Goal: Transaction & Acquisition: Book appointment/travel/reservation

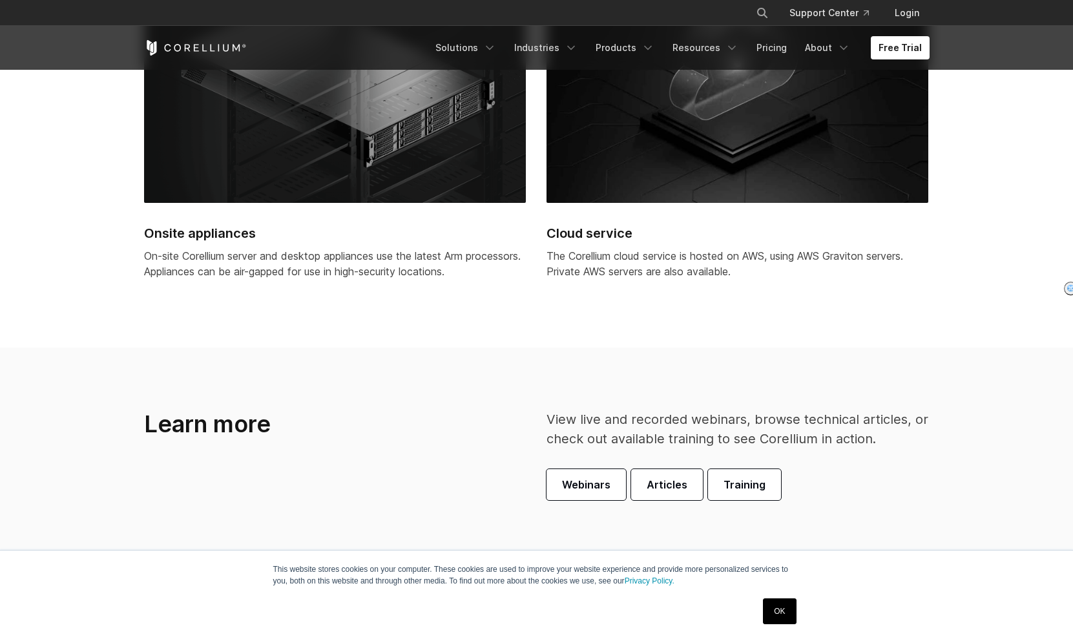
scroll to position [3766, 0]
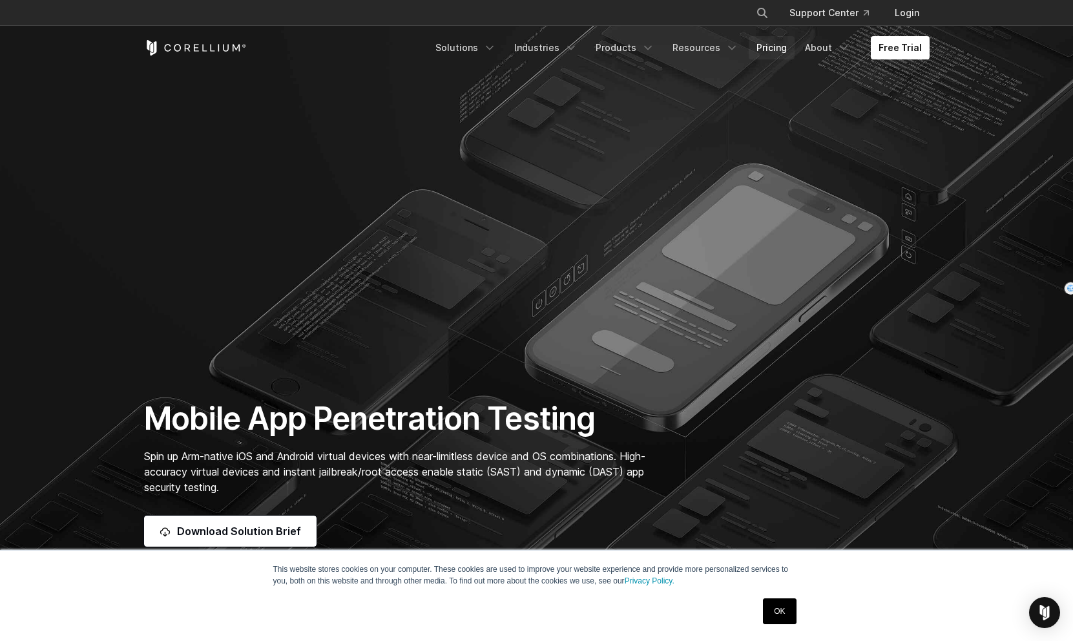
click at [779, 44] on link "Pricing" at bounding box center [772, 47] width 46 height 23
click at [661, 47] on link "Products" at bounding box center [625, 47] width 74 height 23
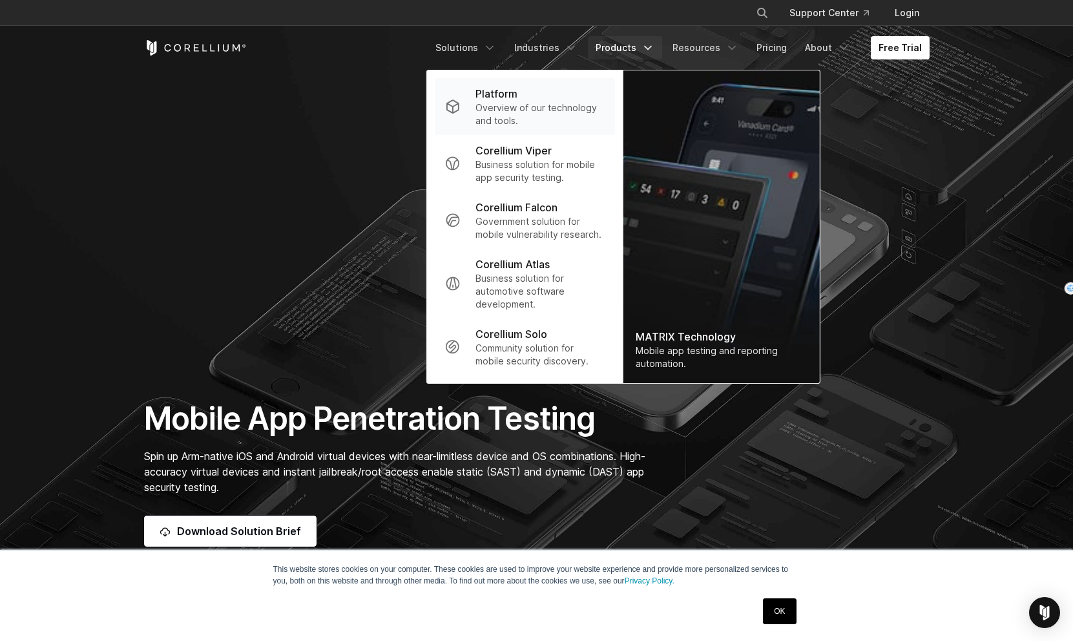
click at [602, 112] on p "Overview of our technology and tools." at bounding box center [539, 114] width 129 height 26
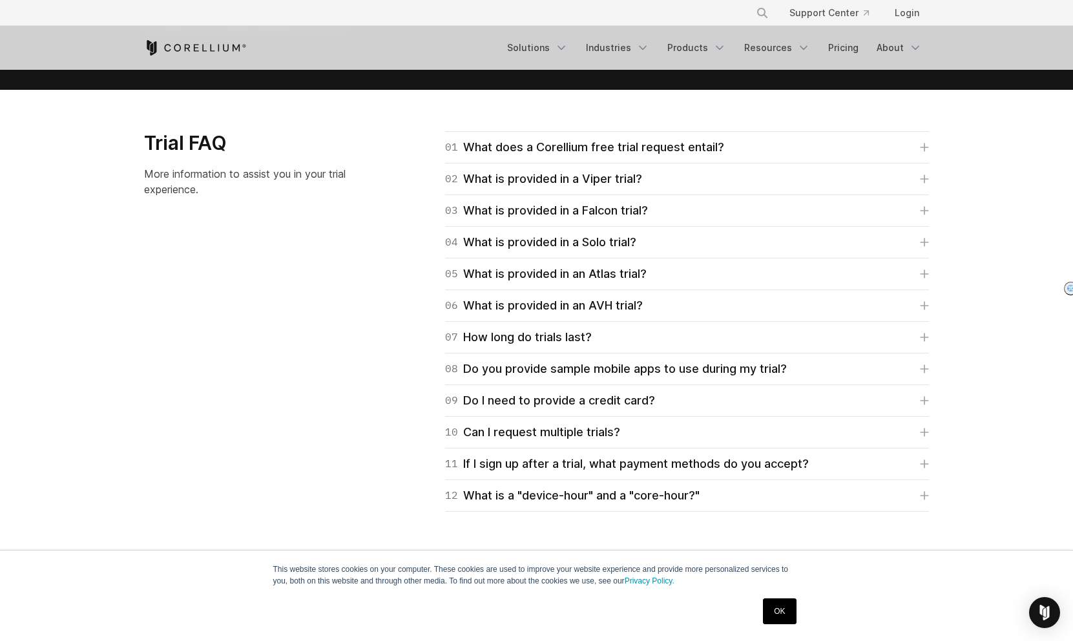
scroll to position [1768, 0]
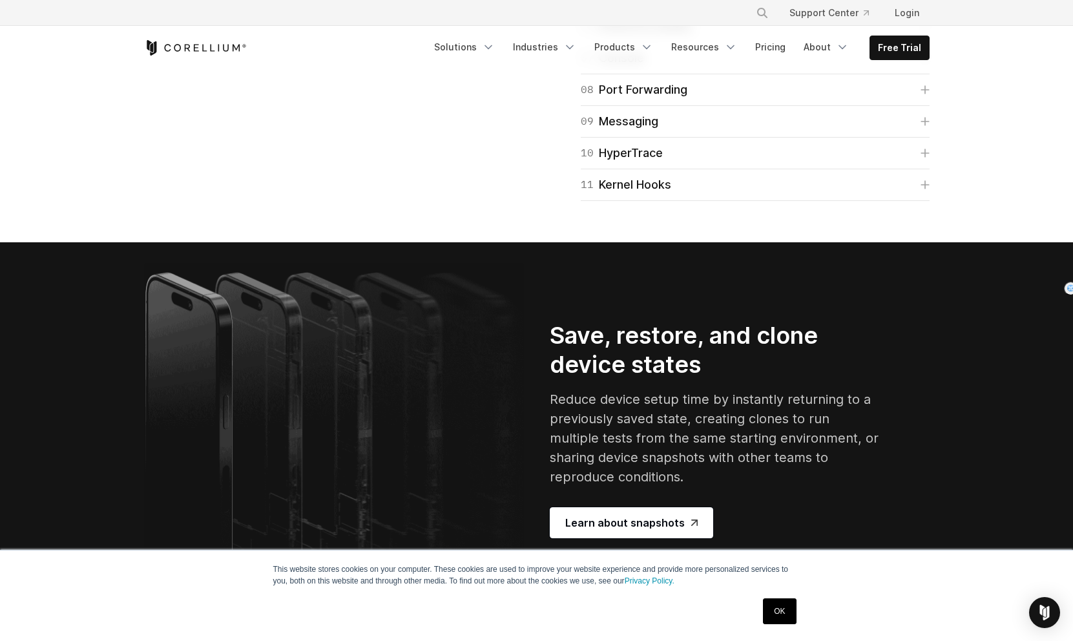
scroll to position [2178, 0]
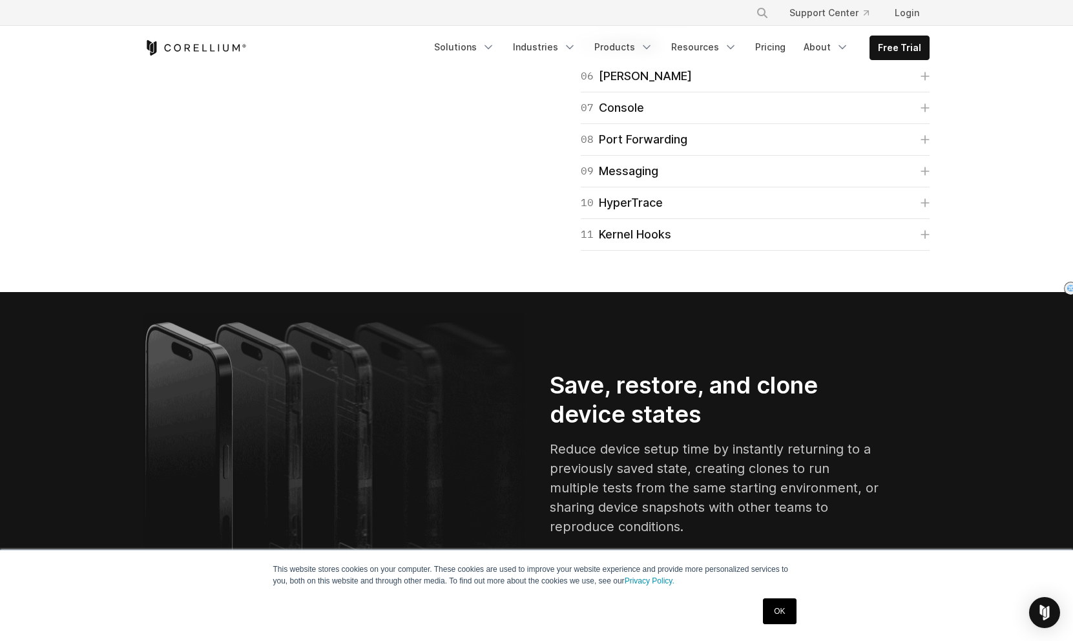
click at [652, 124] on div "07 Console View system and kernel logs in realtime, and quickly run commands wi…" at bounding box center [755, 108] width 349 height 32
click at [652, 85] on link "06 [PERSON_NAME]" at bounding box center [755, 76] width 349 height 18
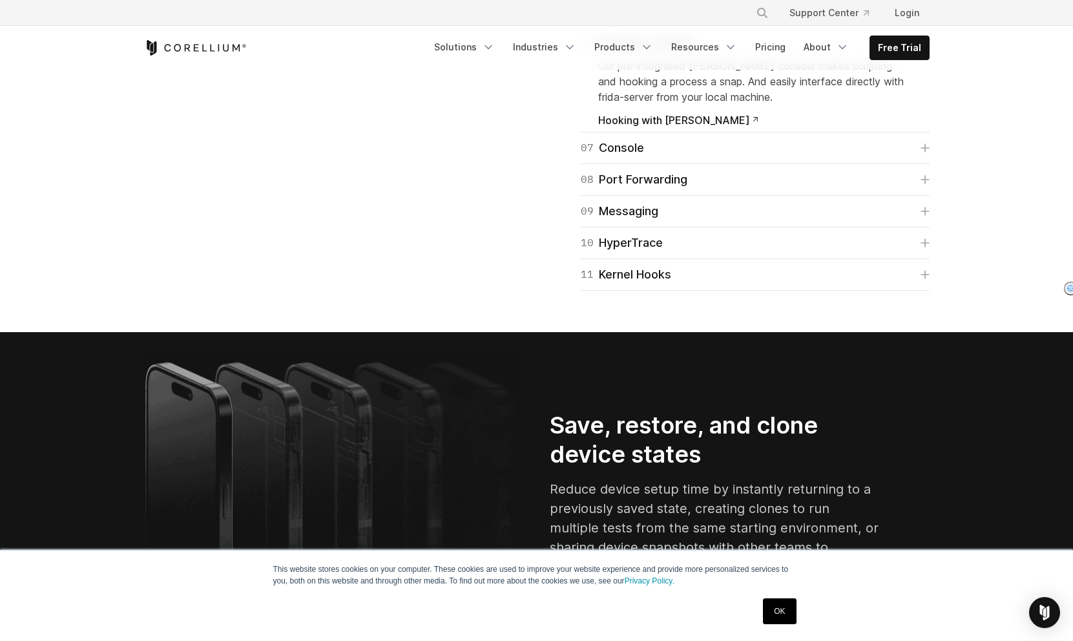
scroll to position [2238, 0]
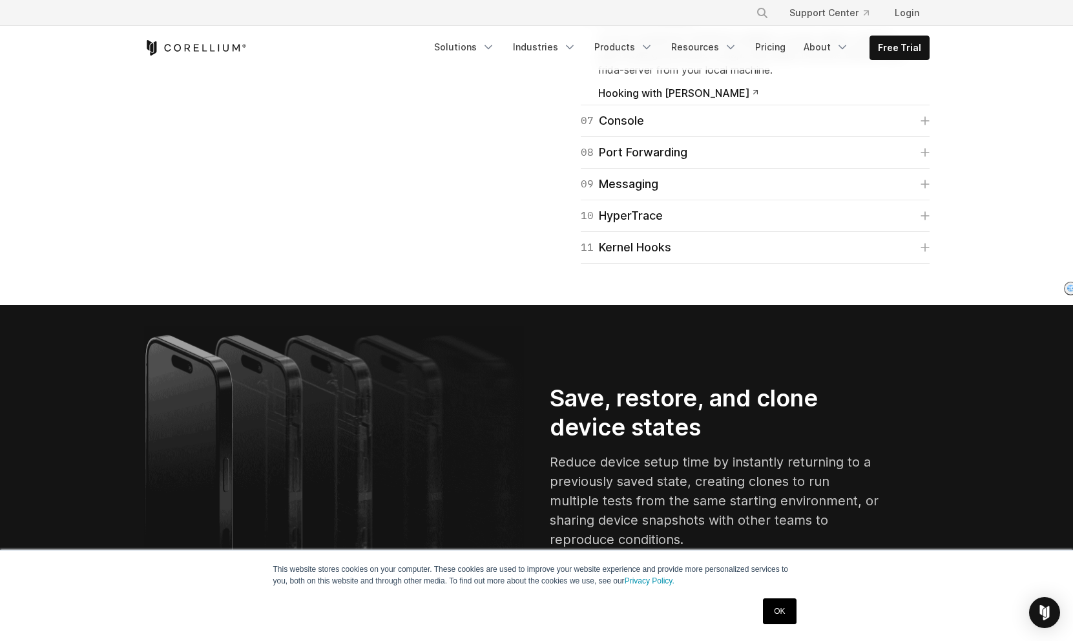
click at [654, 98] on span "Hooking with [PERSON_NAME]" at bounding box center [678, 93] width 160 height 10
click at [913, 9] on link "Login" at bounding box center [906, 12] width 45 height 23
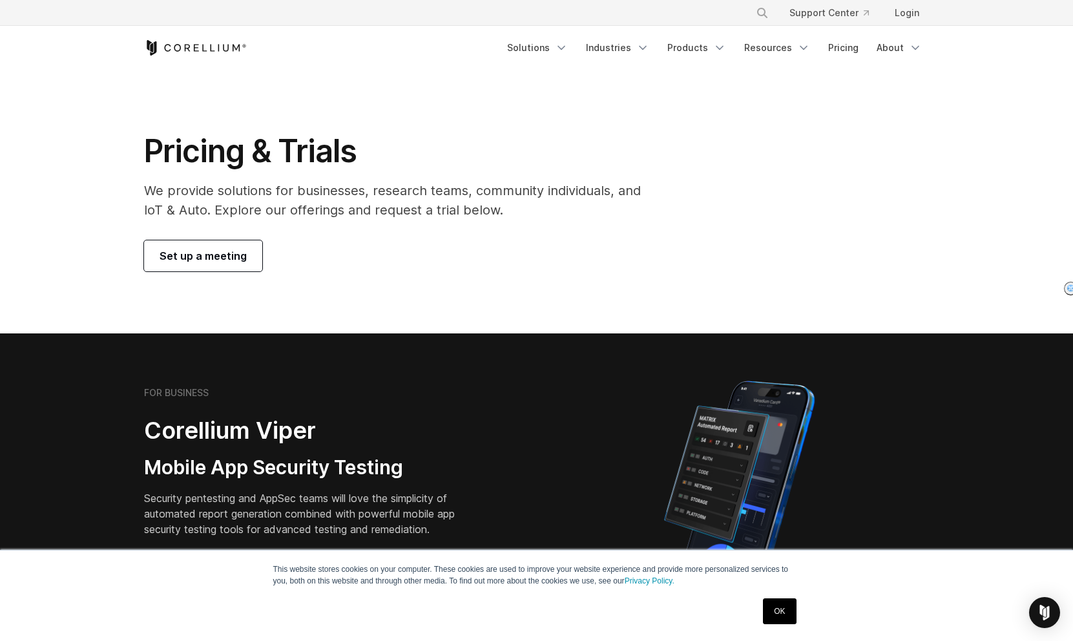
click at [223, 264] on link "Set up a meeting" at bounding box center [203, 255] width 118 height 31
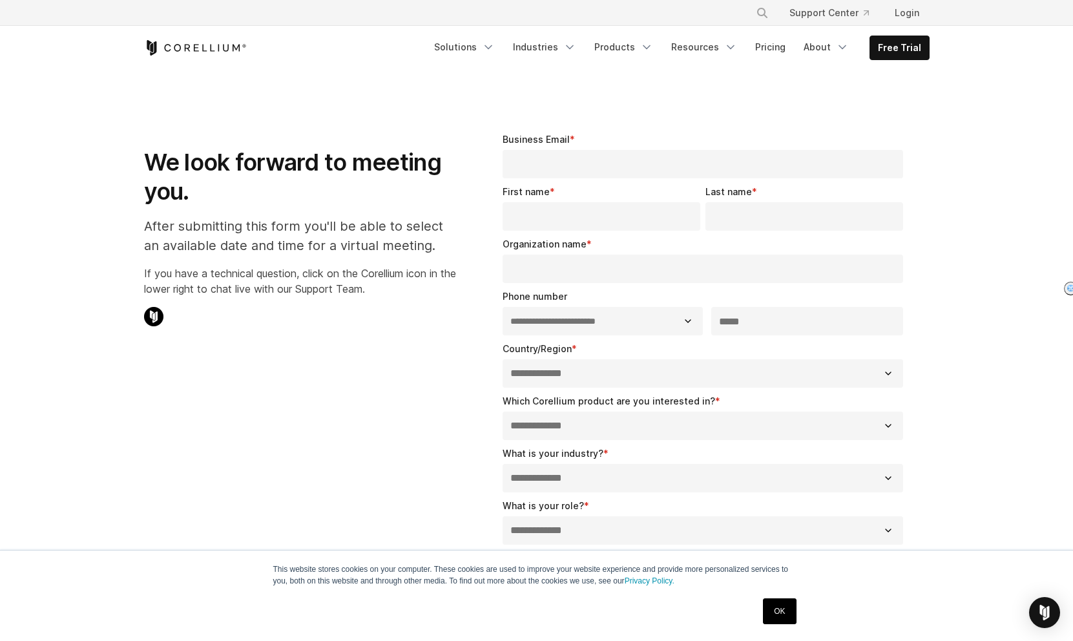
select select "**"
